Goal: Task Accomplishment & Management: Complete application form

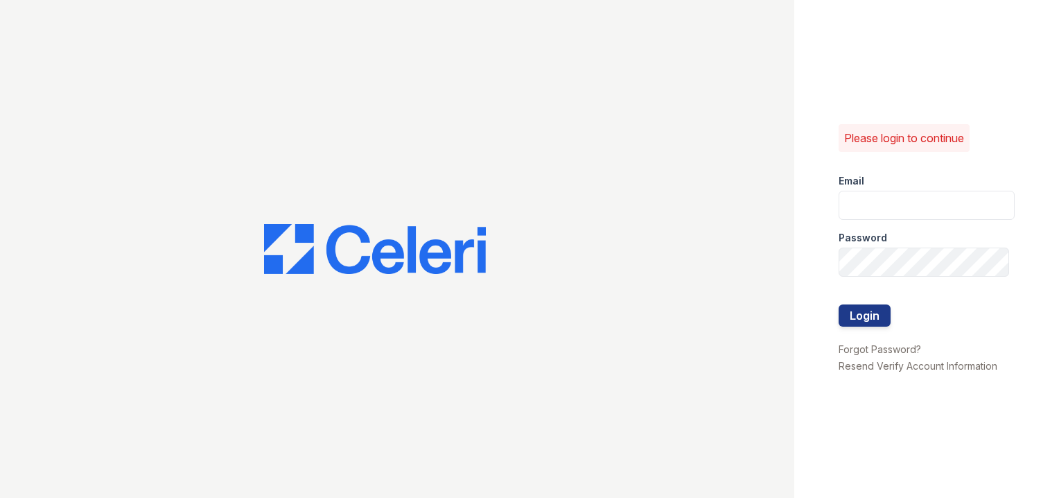
type input "[EMAIL_ADDRESS][DOMAIN_NAME]"
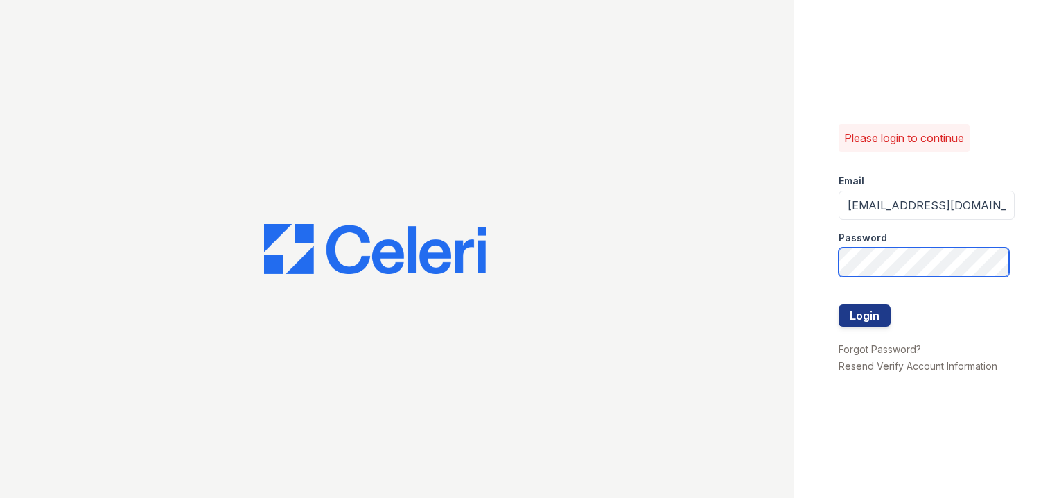
click at [729, 246] on div "Please login to continue Email [EMAIL_ADDRESS][DOMAIN_NAME] Password Login Forg…" at bounding box center [529, 249] width 1059 height 498
click at [839, 304] on button "Login" at bounding box center [865, 315] width 52 height 22
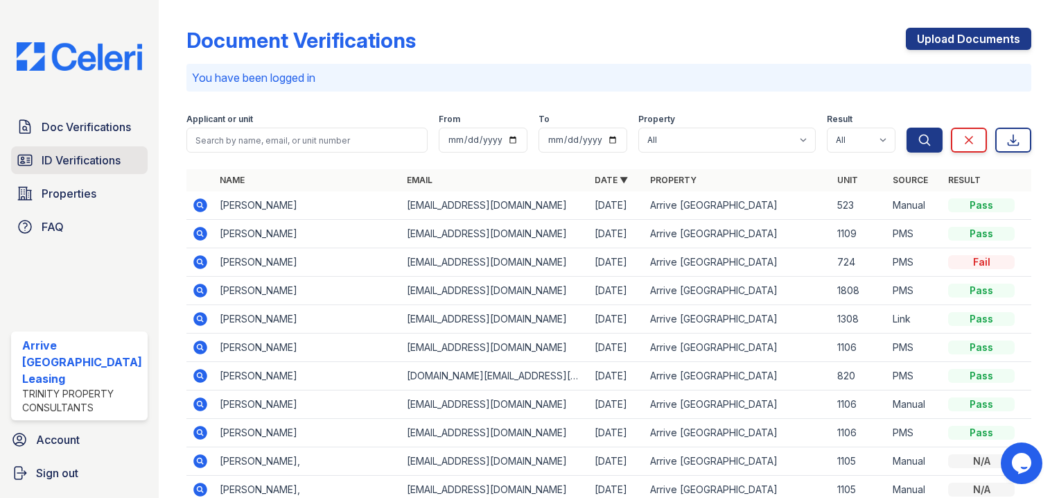
click at [100, 163] on span "ID Verifications" at bounding box center [81, 160] width 79 height 17
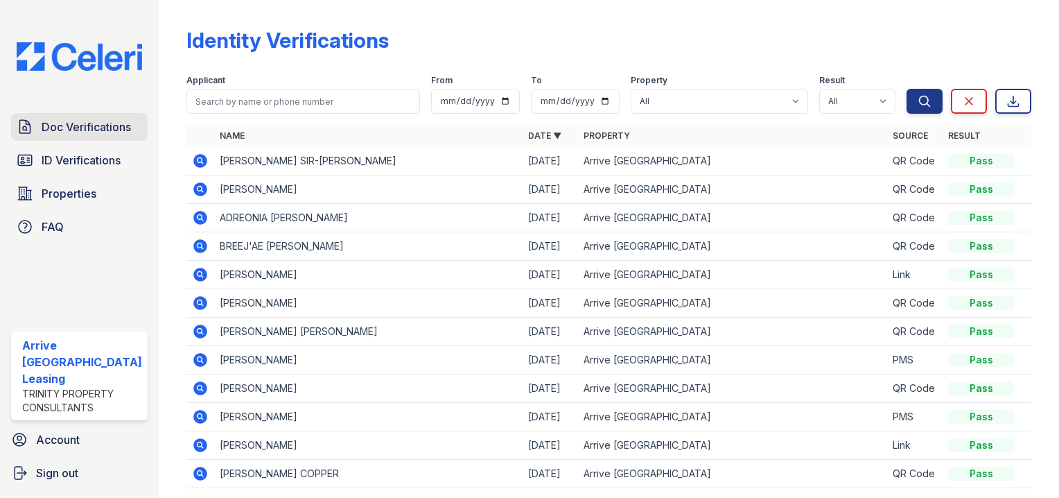
click at [89, 141] on link "Doc Verifications" at bounding box center [79, 127] width 137 height 28
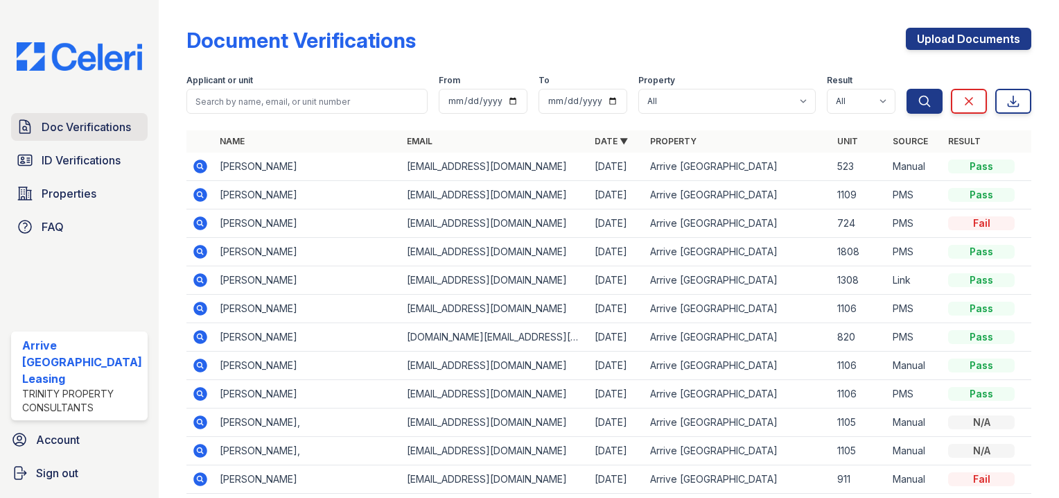
click at [74, 135] on span "Doc Verifications" at bounding box center [86, 127] width 89 height 17
click at [72, 141] on link "Doc Verifications" at bounding box center [79, 127] width 137 height 28
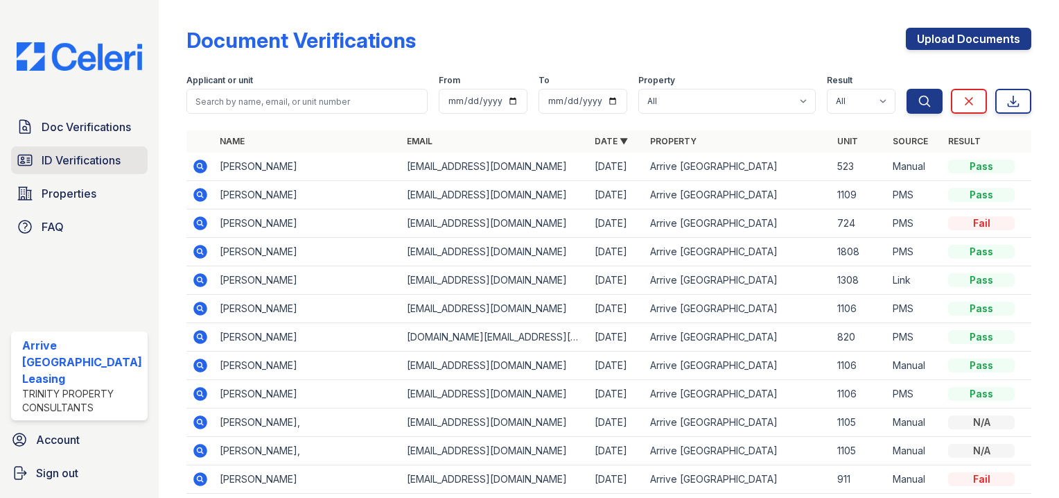
click at [78, 172] on link "ID Verifications" at bounding box center [79, 160] width 137 height 28
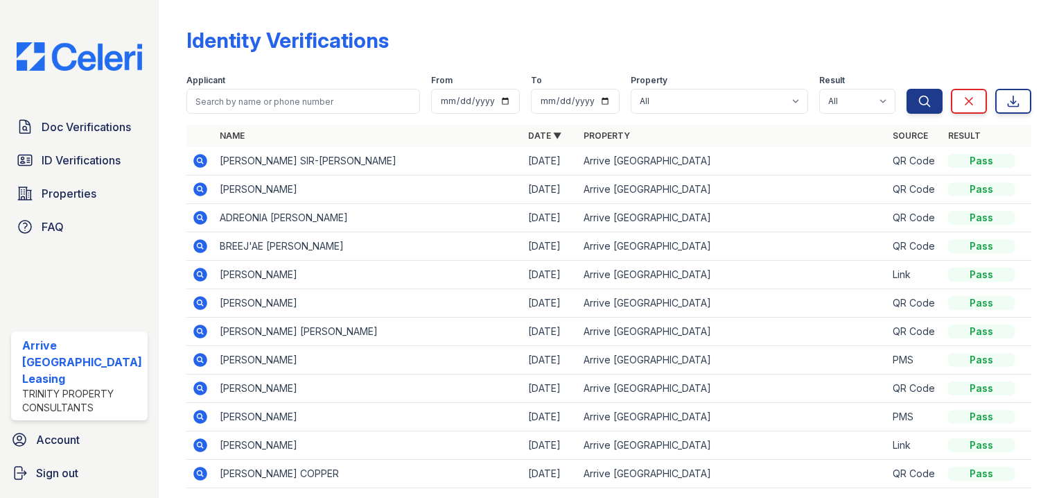
click at [84, 146] on div "Doc Verifications ID Verifications Properties FAQ" at bounding box center [80, 177] width 148 height 128
click at [89, 133] on span "Doc Verifications" at bounding box center [86, 127] width 89 height 17
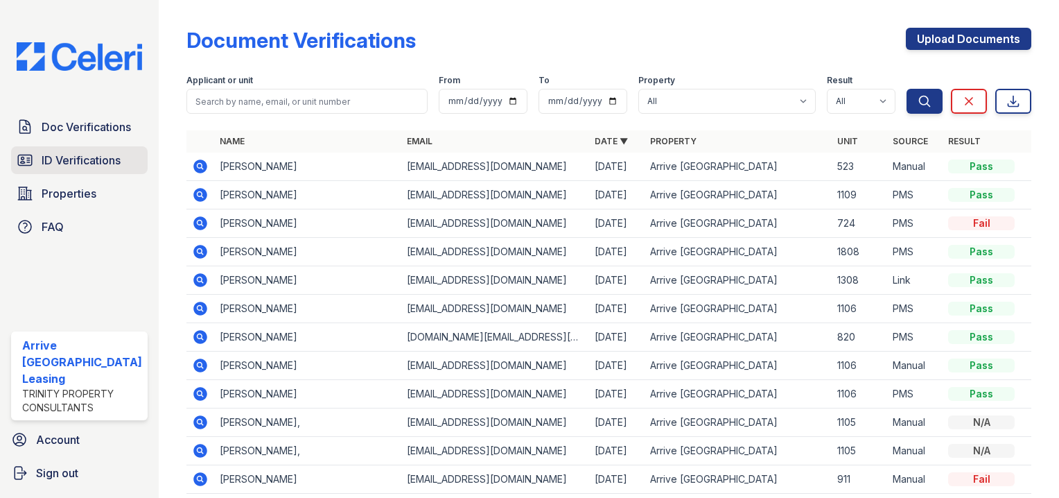
click at [84, 151] on link "ID Verifications" at bounding box center [79, 160] width 137 height 28
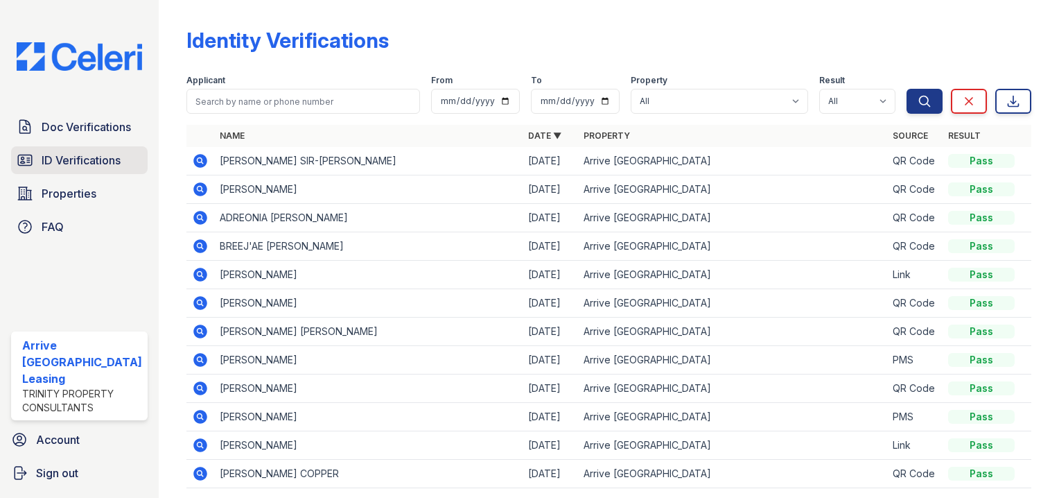
click at [106, 160] on span "ID Verifications" at bounding box center [81, 160] width 79 height 17
drag, startPoint x: 147, startPoint y: 164, endPoint x: 92, endPoint y: 164, distance: 55.5
click at [141, 165] on div "Doc Verifications ID Verifications Properties FAQ" at bounding box center [80, 177] width 148 height 128
click at [89, 164] on span "ID Verifications" at bounding box center [81, 160] width 79 height 17
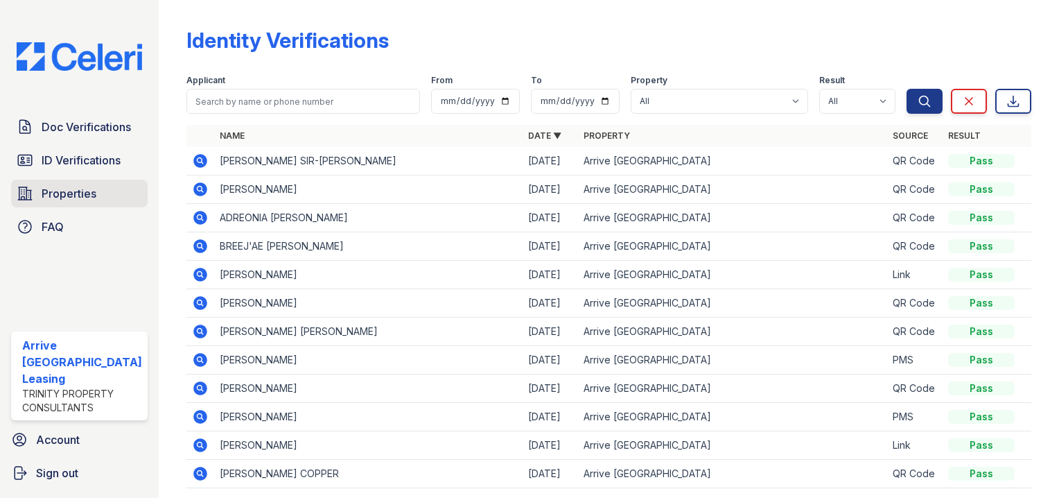
click at [76, 194] on span "Properties" at bounding box center [69, 193] width 55 height 17
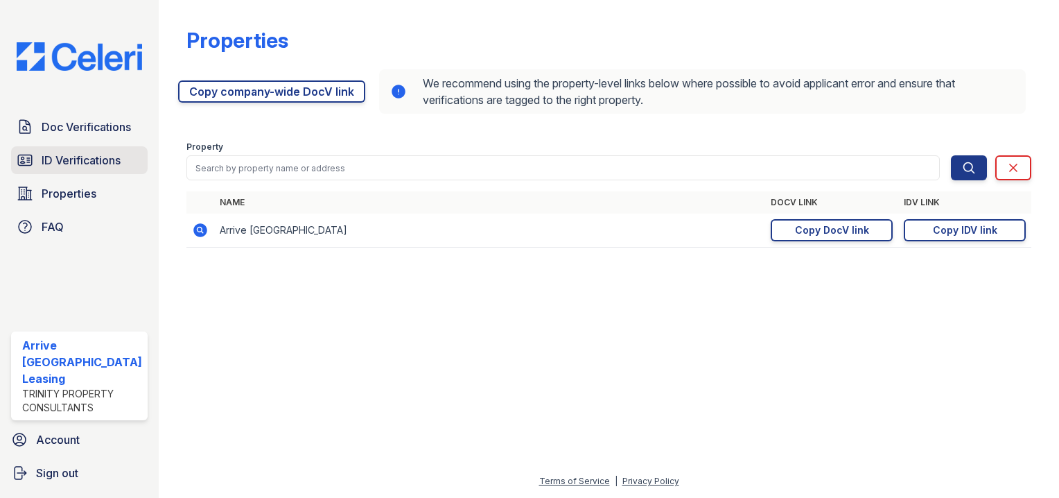
click at [103, 166] on span "ID Verifications" at bounding box center [81, 160] width 79 height 17
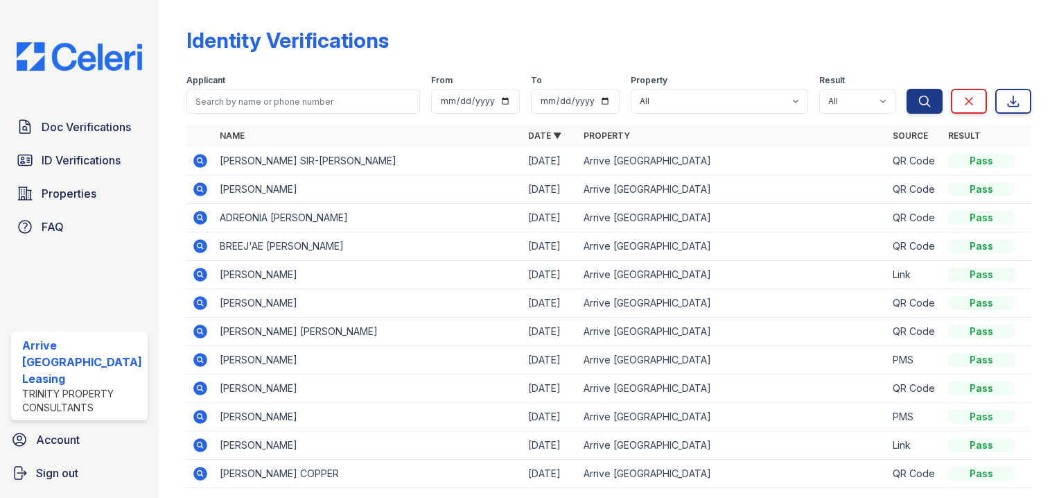
click at [105, 133] on span "Doc Verifications" at bounding box center [86, 127] width 89 height 17
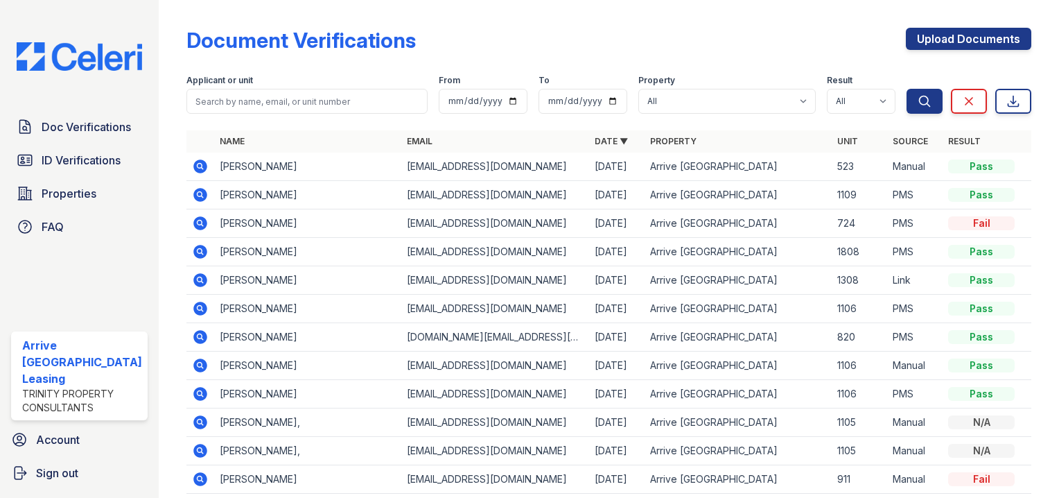
click at [958, 60] on div "Upload Documents" at bounding box center [969, 46] width 126 height 36
click at [957, 51] on div "Upload Documents" at bounding box center [969, 46] width 126 height 36
click at [948, 44] on link "Upload Documents" at bounding box center [969, 39] width 126 height 22
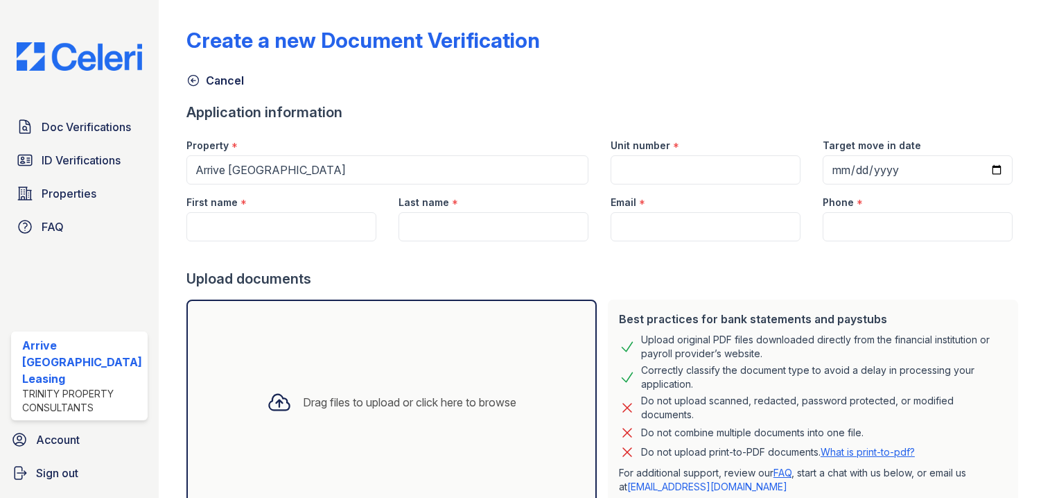
click at [471, 316] on div "Drag files to upload or click here to browse" at bounding box center [392, 402] width 410 height 205
drag, startPoint x: 318, startPoint y: 247, endPoint x: 316, endPoint y: 233, distance: 14.0
click at [318, 244] on div at bounding box center [606, 255] width 838 height 28
click at [316, 233] on input "First name" at bounding box center [282, 226] width 190 height 29
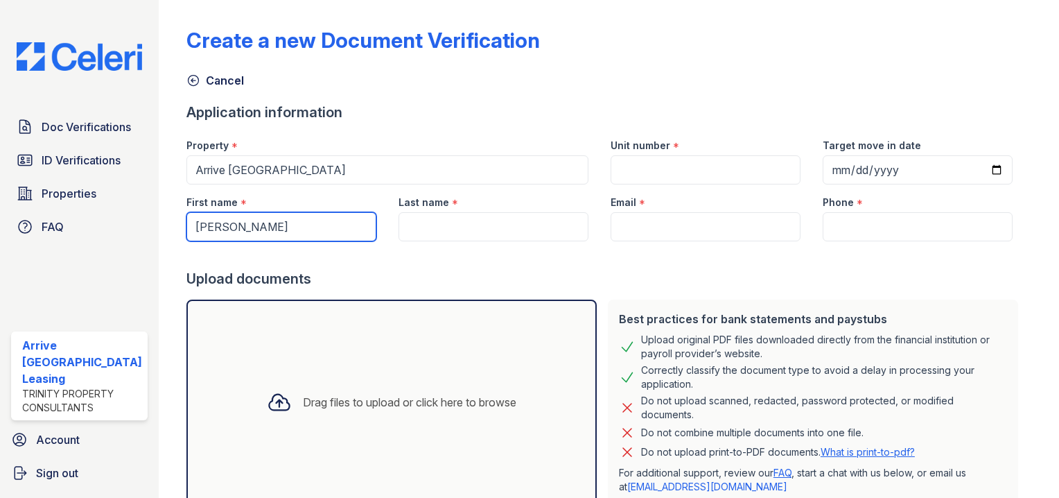
click at [197, 230] on input "lennox" at bounding box center [282, 226] width 190 height 29
type input "Lennox"
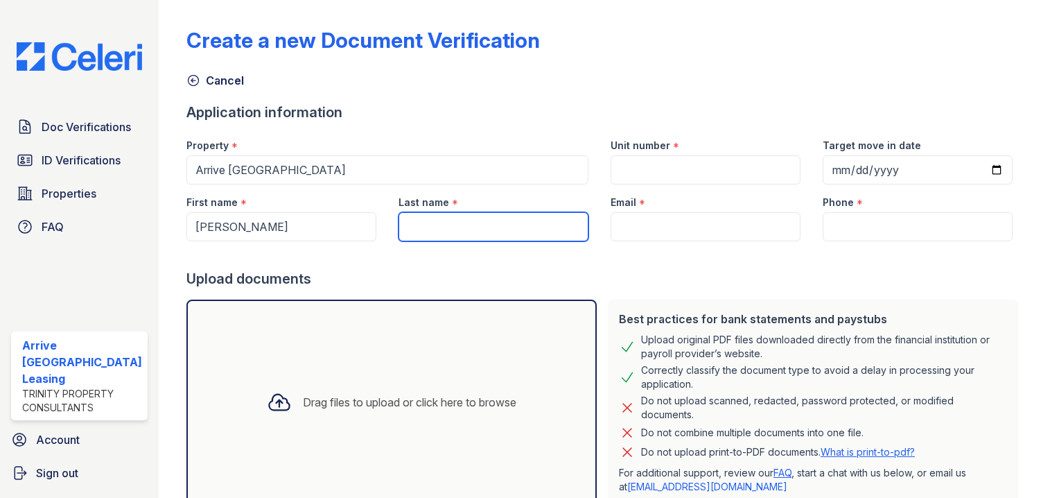
click at [422, 220] on input "Last name" at bounding box center [494, 226] width 190 height 29
type input "Morris"
click at [385, 481] on div "Drag files to upload or click here to browse" at bounding box center [392, 402] width 410 height 205
click at [516, 391] on div "Drag files to upload or click here to browse" at bounding box center [392, 402] width 272 height 47
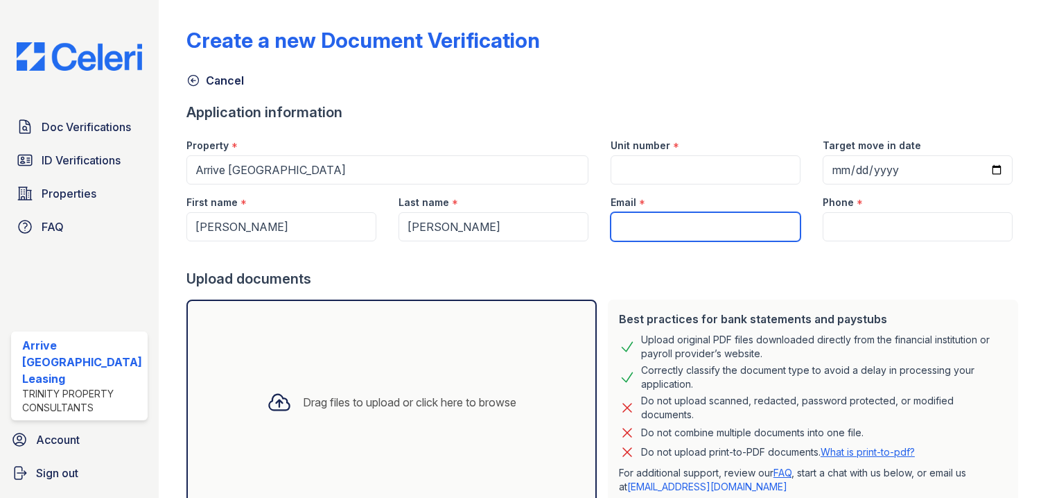
click at [657, 239] on input "Email" at bounding box center [706, 226] width 190 height 29
click at [655, 219] on input "Email" at bounding box center [706, 226] width 190 height 29
paste input "lennoxparkamerica1@gmail.com"
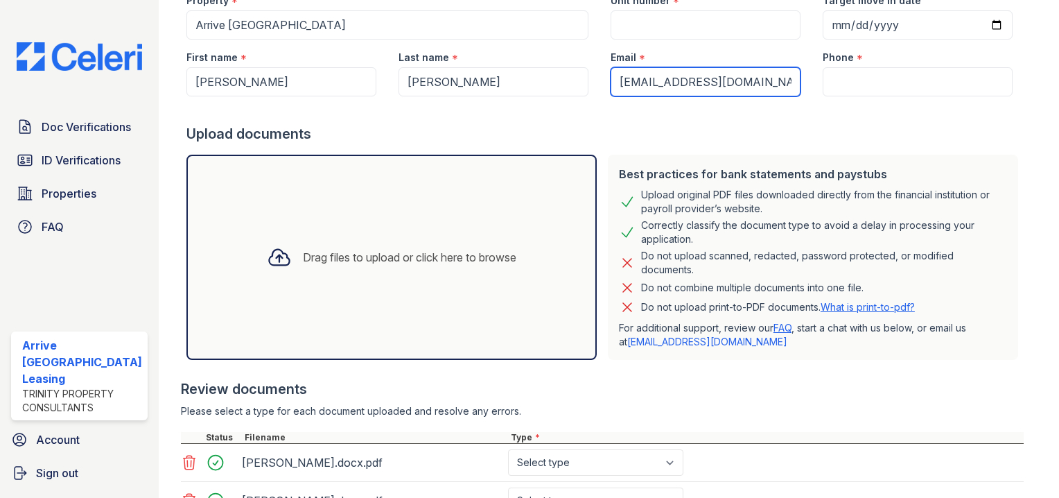
scroll to position [262, 0]
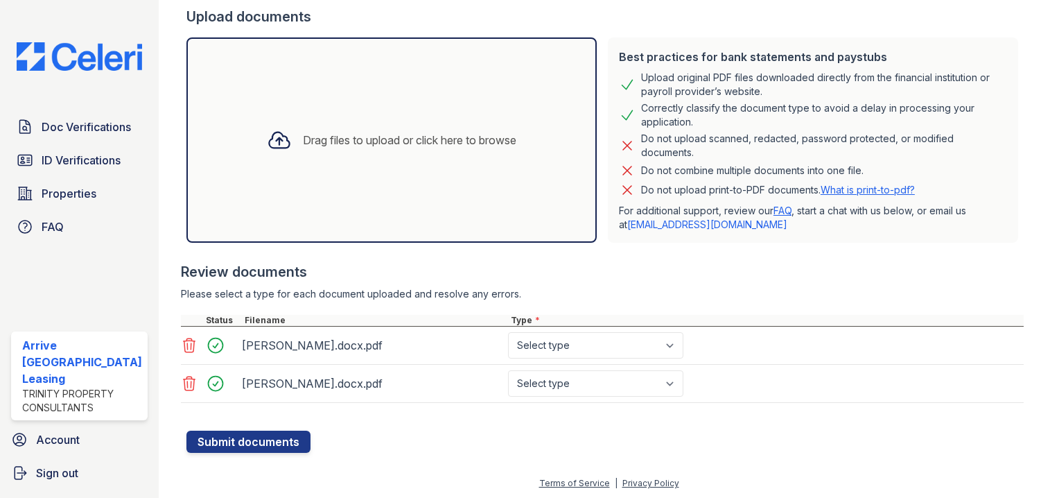
type input "lennoxparkamerica1@gmail.com"
click at [592, 351] on select "Select type Paystub Bank Statement Offer Letter Tax Documents Benefit Award Let…" at bounding box center [595, 345] width 175 height 26
click at [183, 383] on icon at bounding box center [189, 383] width 17 height 17
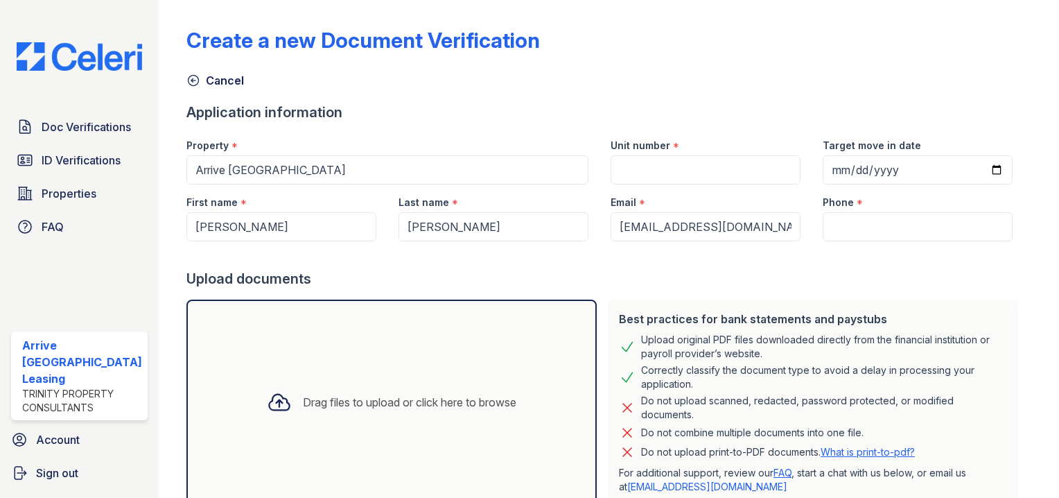
scroll to position [208, 0]
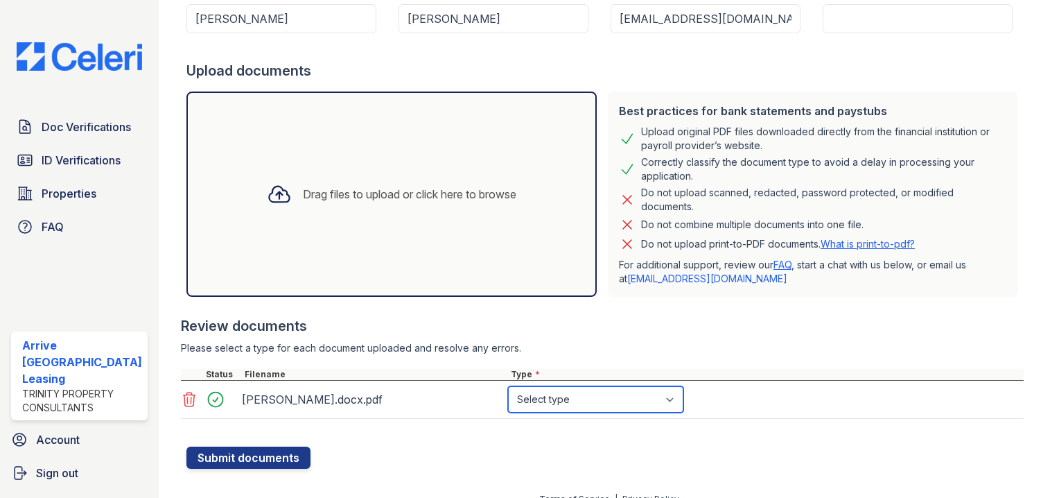
click at [601, 388] on select "Select type Paystub Bank Statement Offer Letter Tax Documents Benefit Award Let…" at bounding box center [595, 399] width 175 height 26
select select "other"
click at [508, 386] on select "Select type Paystub Bank Statement Offer Letter Tax Documents Benefit Award Let…" at bounding box center [595, 399] width 175 height 26
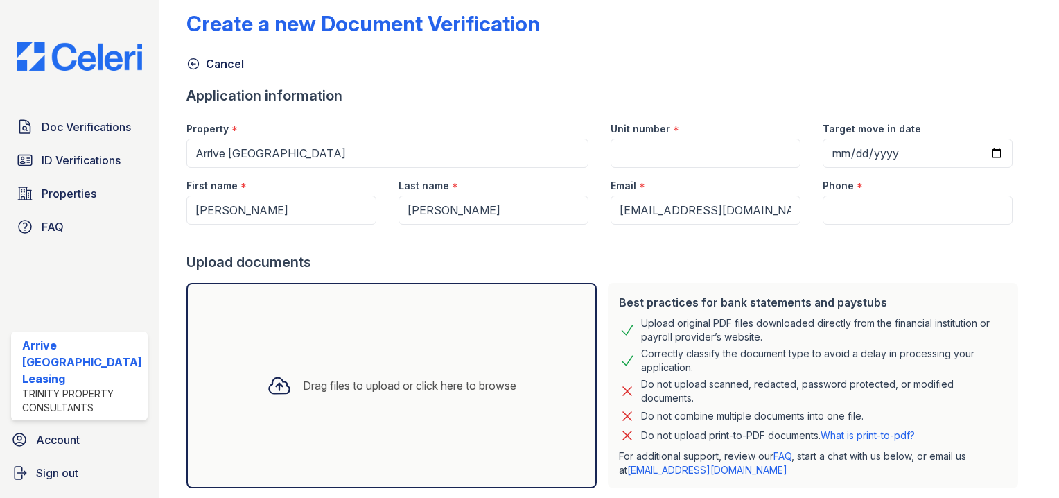
scroll to position [0, 0]
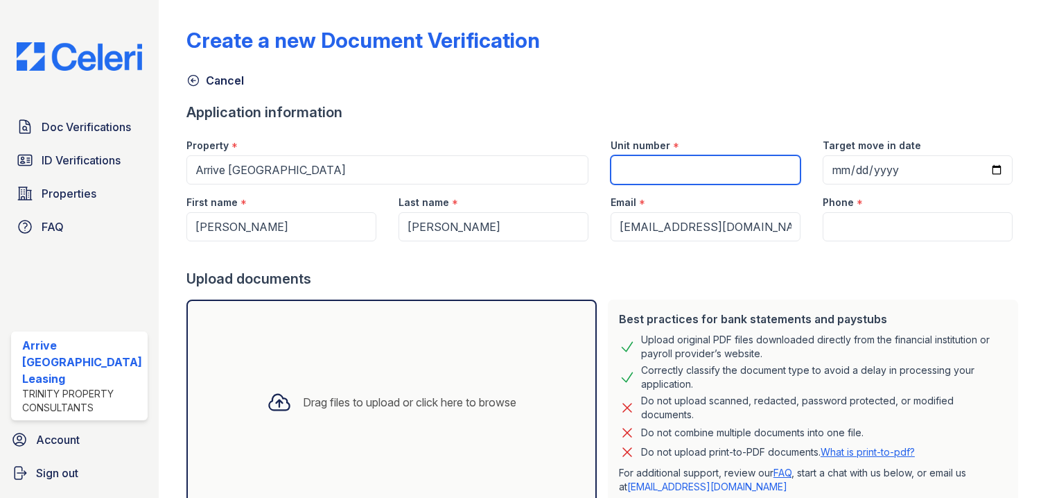
click at [642, 174] on input "Unit number" at bounding box center [706, 169] width 190 height 29
click at [646, 166] on input "Unit number" at bounding box center [706, 169] width 190 height 29
click at [646, 169] on input "Unit number" at bounding box center [706, 169] width 190 height 29
drag, startPoint x: 680, startPoint y: 190, endPoint x: 605, endPoint y: 41, distance: 166.8
click at [679, 190] on div "Email *" at bounding box center [706, 198] width 190 height 28
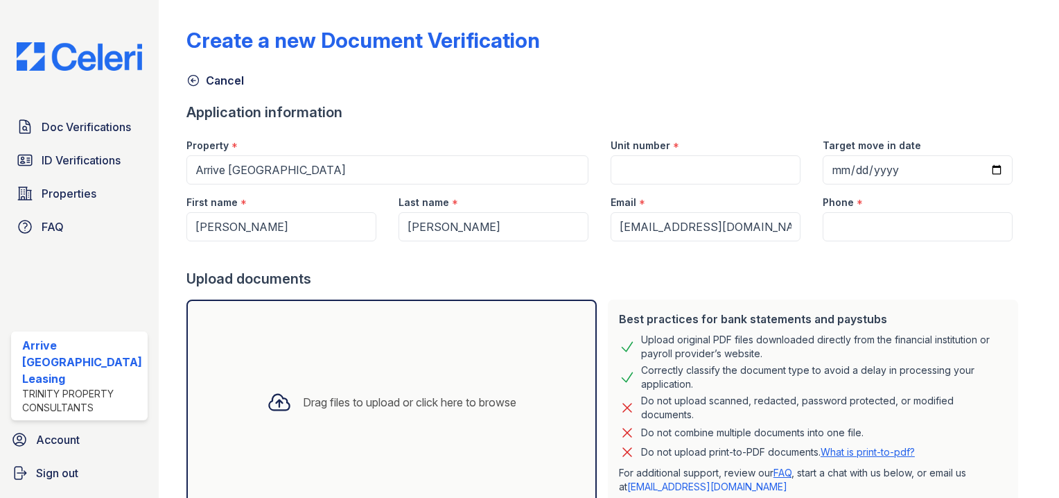
click at [673, 148] on div "Unit number *" at bounding box center [706, 142] width 190 height 28
click at [675, 155] on div "Unit number *" at bounding box center [706, 156] width 212 height 57
click at [675, 162] on input "Unit number" at bounding box center [706, 169] width 190 height 29
type input "1915"
drag, startPoint x: 858, startPoint y: 218, endPoint x: 890, endPoint y: 175, distance: 52.6
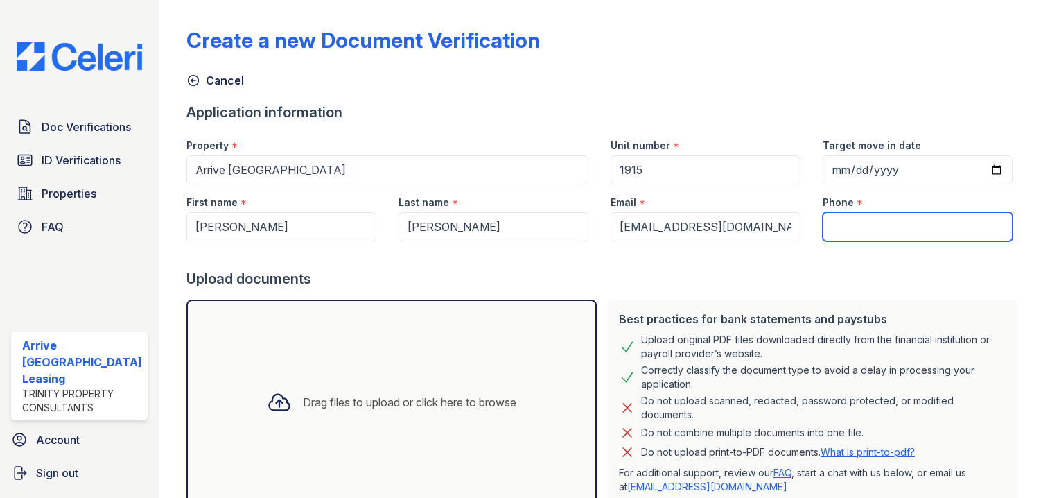
click at [858, 217] on input "Phone" at bounding box center [918, 226] width 190 height 29
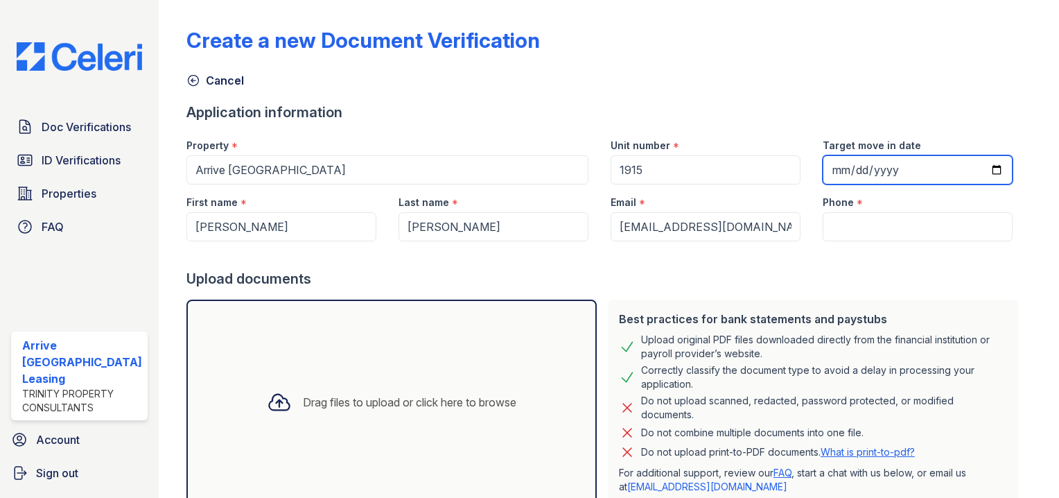
drag, startPoint x: 896, startPoint y: 166, endPoint x: 968, endPoint y: 166, distance: 72.1
click at [897, 167] on input "Target move in date" at bounding box center [918, 169] width 190 height 29
click at [976, 169] on input "Target move in date" at bounding box center [918, 169] width 190 height 29
click at [971, 171] on input "2025-10-11" at bounding box center [918, 169] width 190 height 29
type input "2025-11-19"
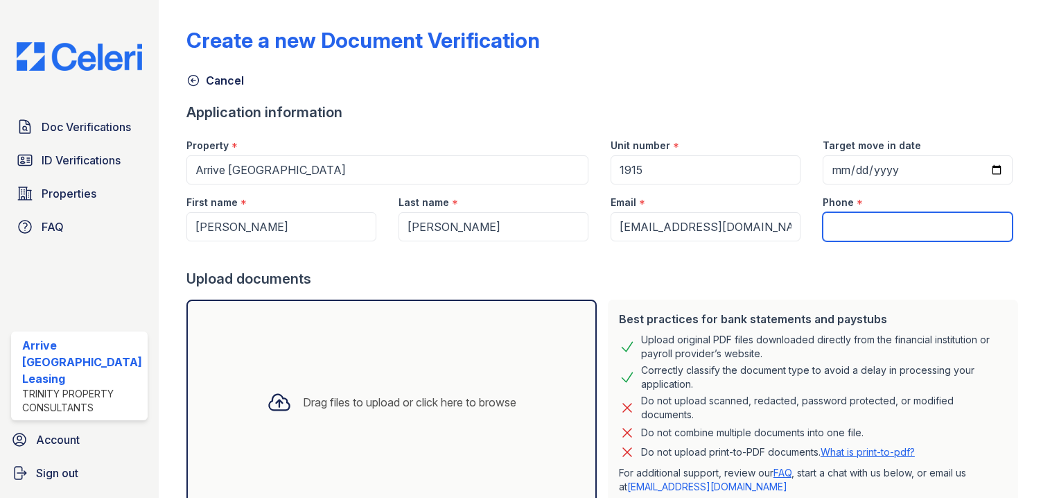
click at [948, 227] on input "Phone" at bounding box center [918, 226] width 190 height 29
paste input "(227) 265-3252"
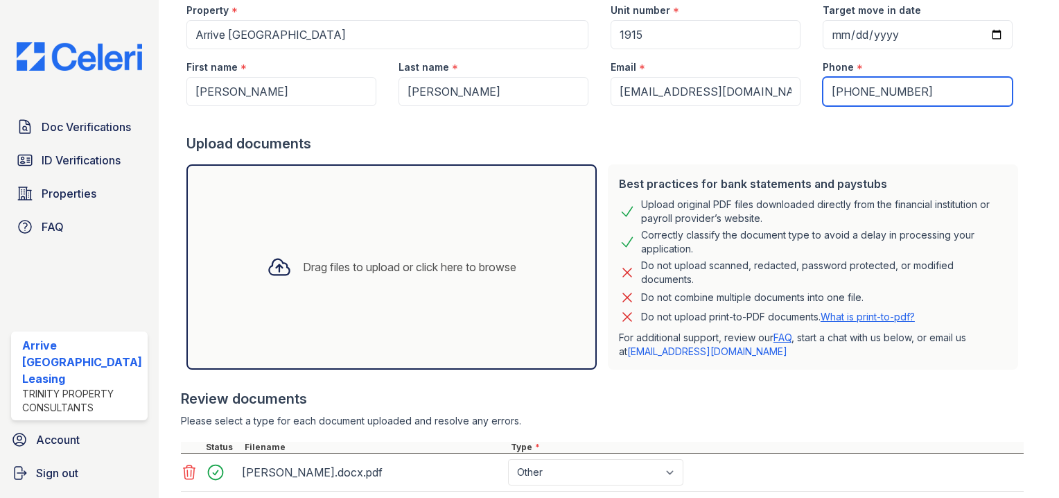
scroll to position [225, 0]
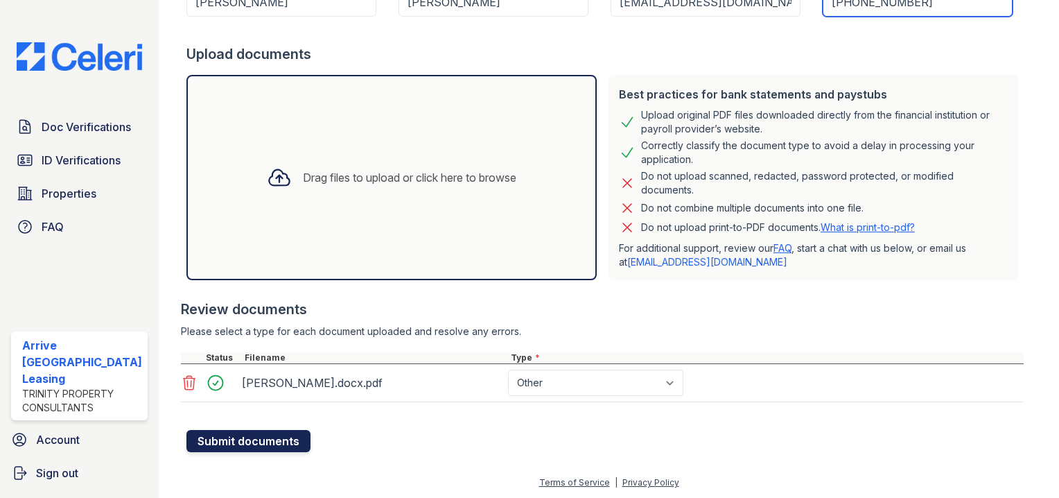
type input "(227) 265-3252"
click at [281, 449] on button "Submit documents" at bounding box center [249, 441] width 124 height 22
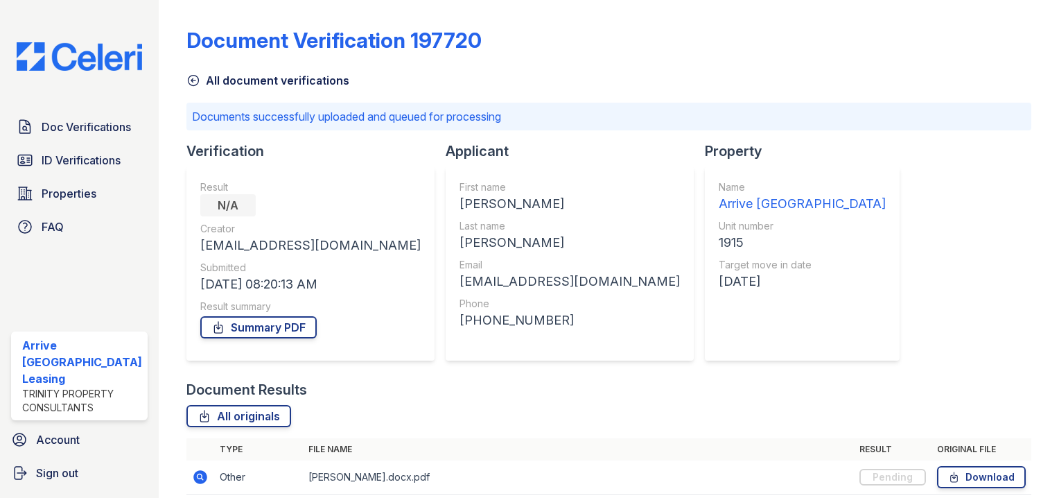
click at [55, 148] on div "Doc Verifications ID Verifications Properties FAQ" at bounding box center [80, 177] width 148 height 128
click at [61, 165] on span "ID Verifications" at bounding box center [81, 160] width 79 height 17
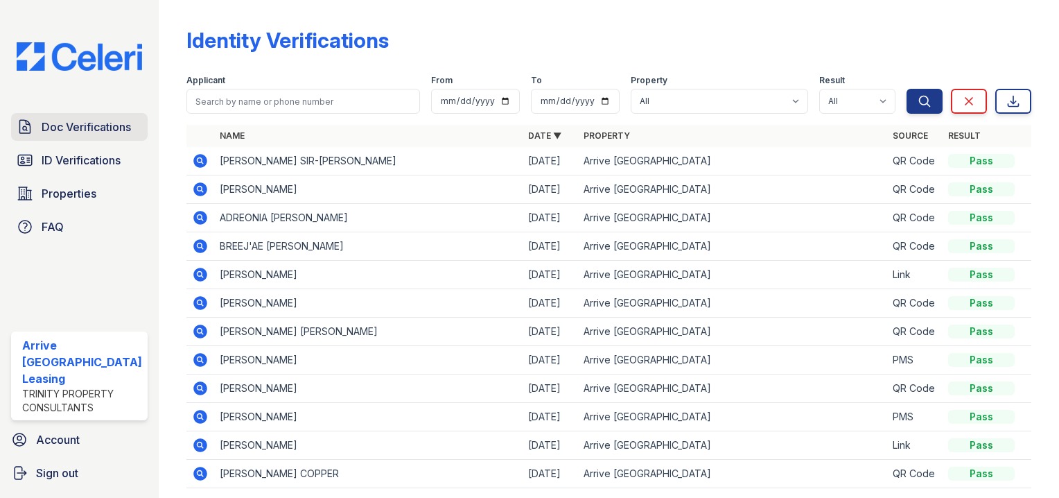
click at [83, 139] on link "Doc Verifications" at bounding box center [79, 127] width 137 height 28
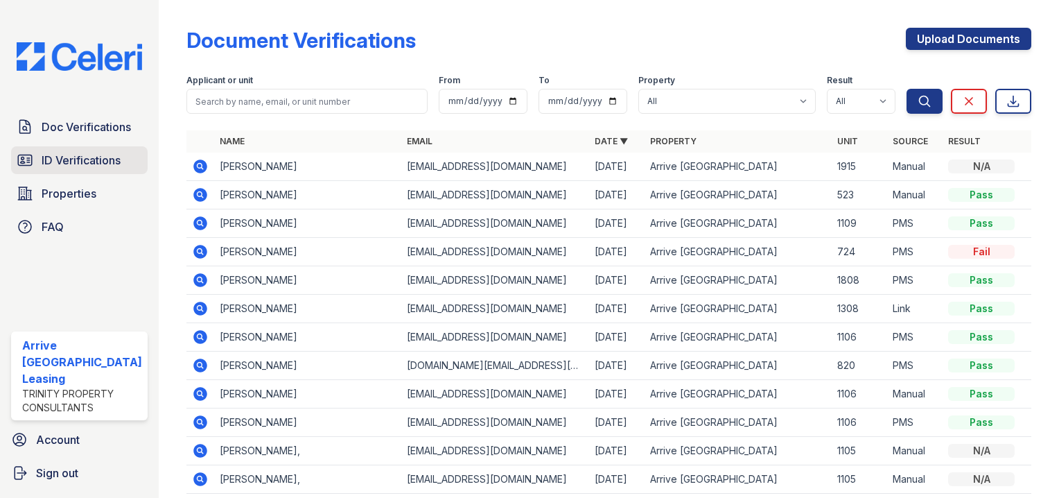
click at [94, 161] on span "ID Verifications" at bounding box center [81, 160] width 79 height 17
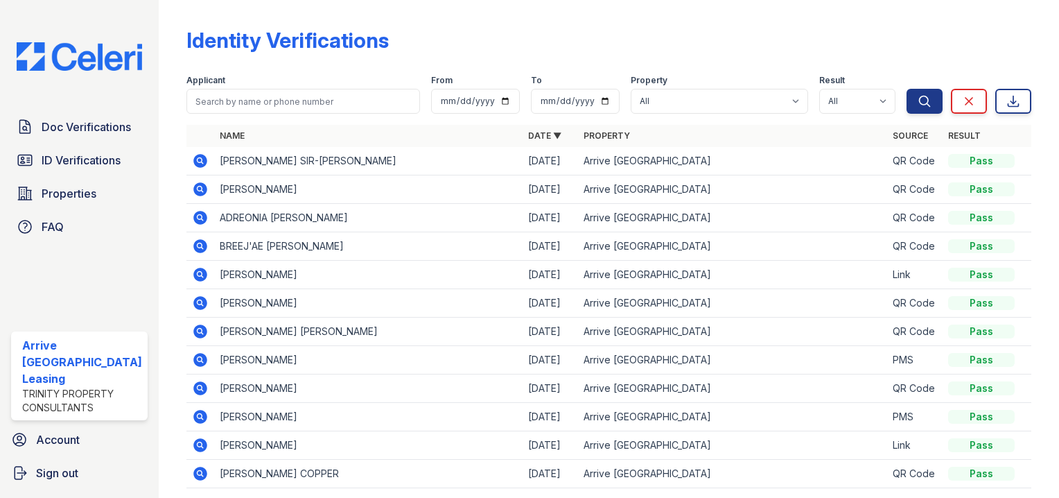
click at [90, 130] on span "Doc Verifications" at bounding box center [86, 127] width 89 height 17
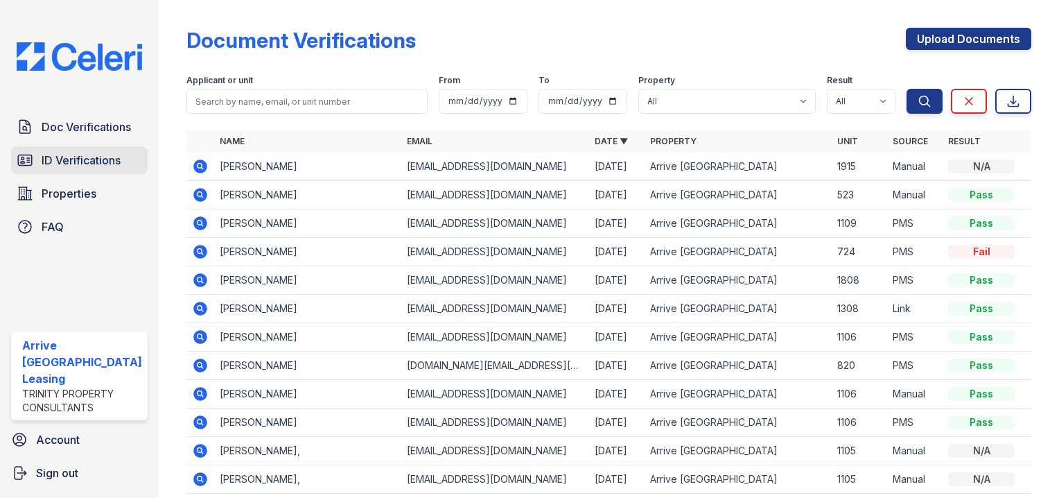
click at [76, 173] on link "ID Verifications" at bounding box center [79, 160] width 137 height 28
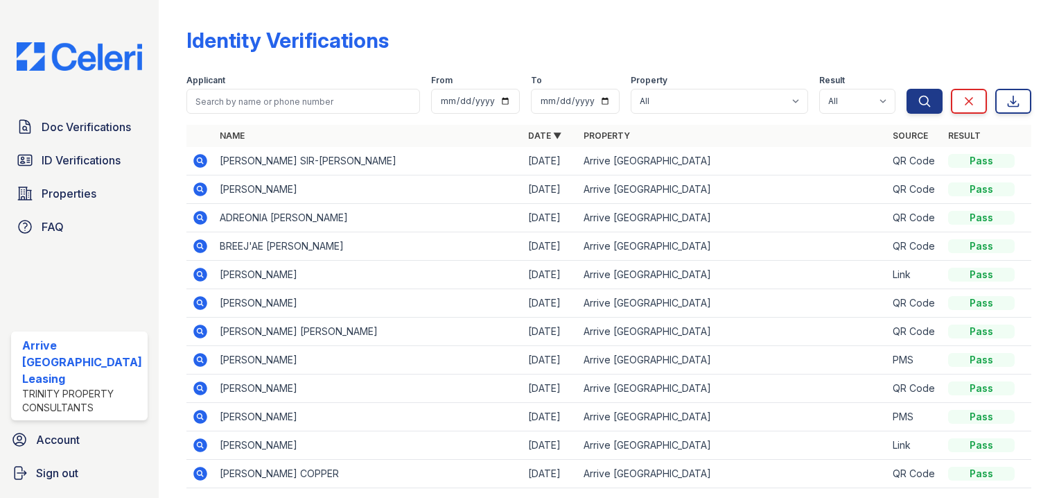
click at [79, 139] on link "Doc Verifications" at bounding box center [79, 127] width 137 height 28
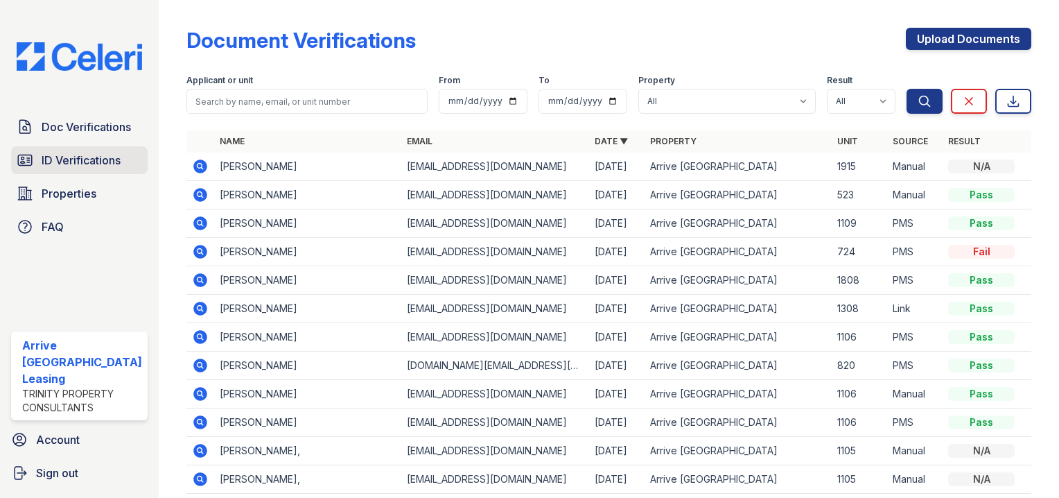
click at [81, 164] on span "ID Verifications" at bounding box center [81, 160] width 79 height 17
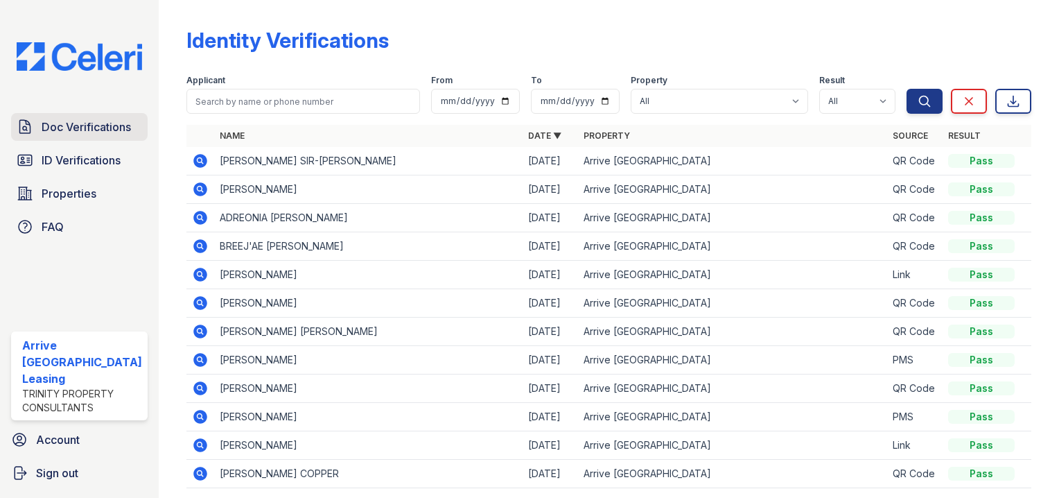
click at [92, 134] on span "Doc Verifications" at bounding box center [86, 127] width 89 height 17
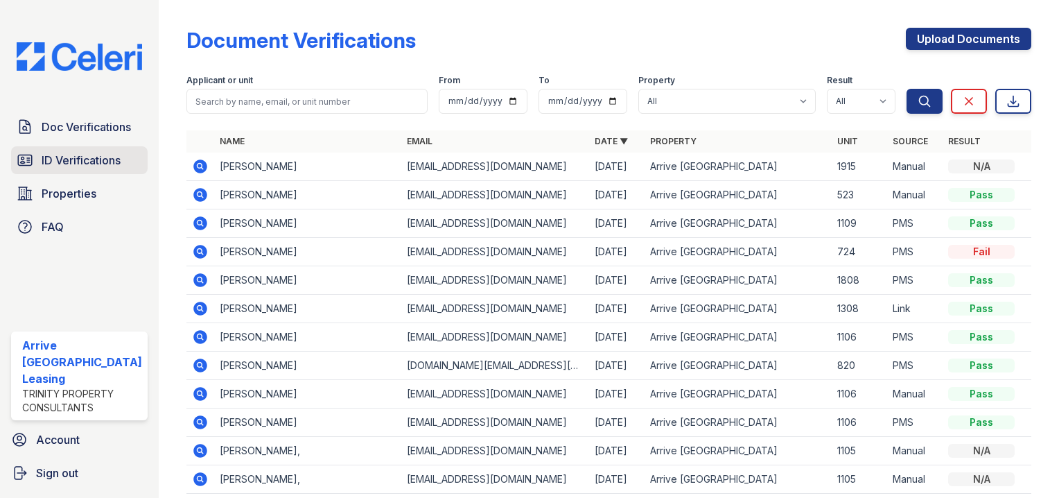
click at [96, 171] on link "ID Verifications" at bounding box center [79, 160] width 137 height 28
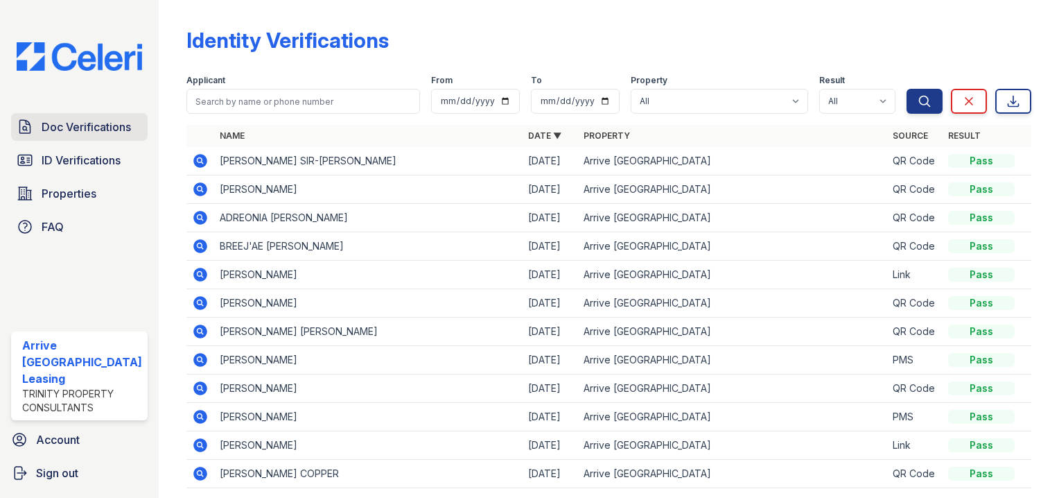
click at [111, 133] on span "Doc Verifications" at bounding box center [86, 127] width 89 height 17
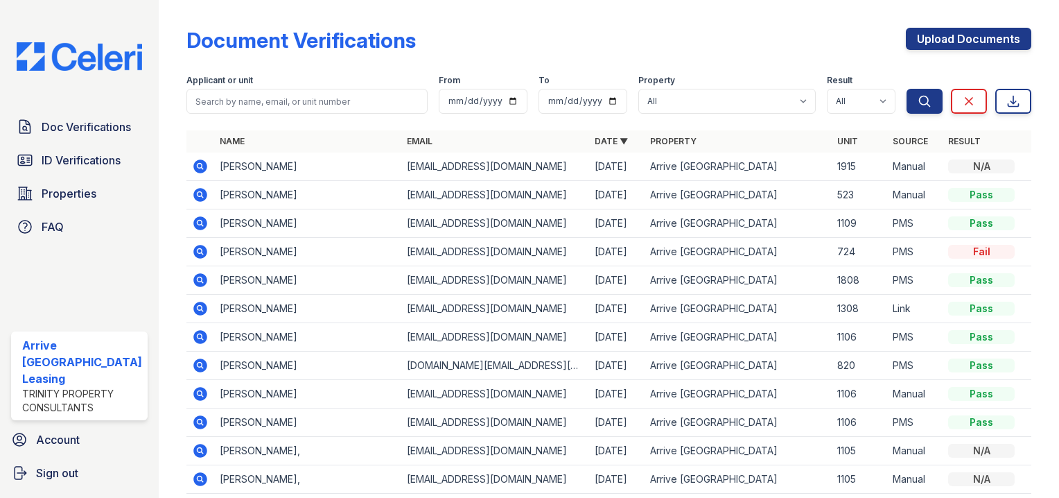
click at [187, 169] on td at bounding box center [201, 167] width 28 height 28
click at [201, 168] on icon at bounding box center [200, 166] width 17 height 17
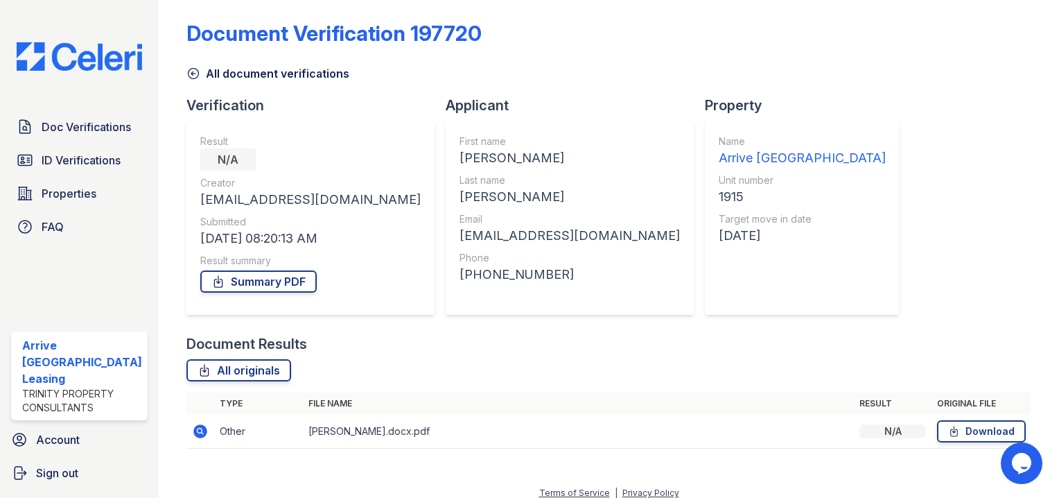
scroll to position [18, 0]
